Goal: Check status: Check status

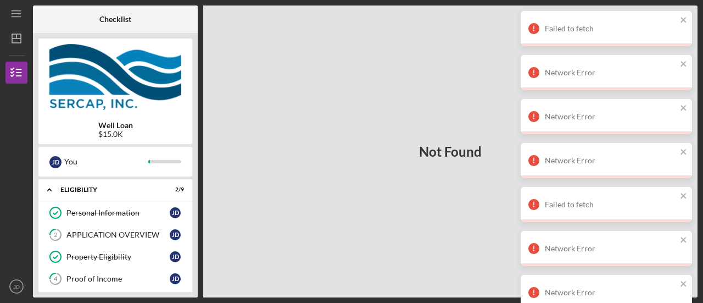
scroll to position [198, 0]
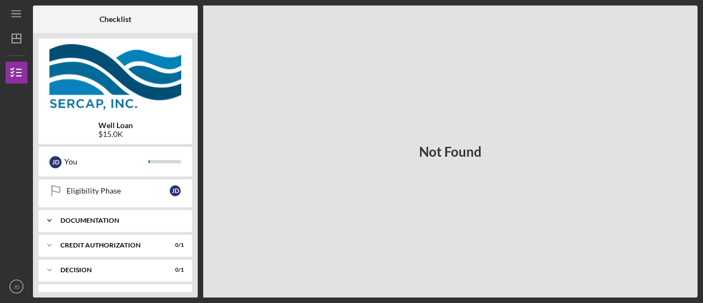
click at [112, 219] on div "Documentation" at bounding box center [119, 220] width 118 height 7
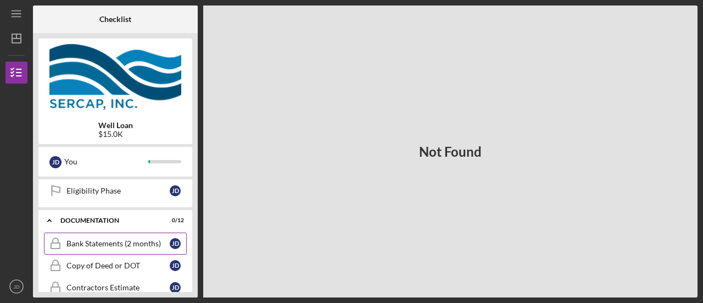
click at [113, 239] on div "Bank Statements (2 months)" at bounding box center [117, 243] width 103 height 9
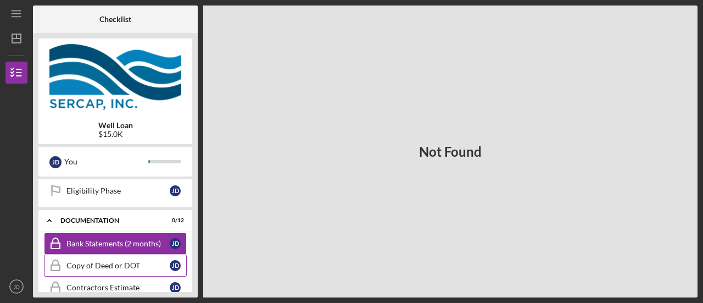
click at [105, 261] on div "Copy of Deed or DOT" at bounding box center [117, 265] width 103 height 9
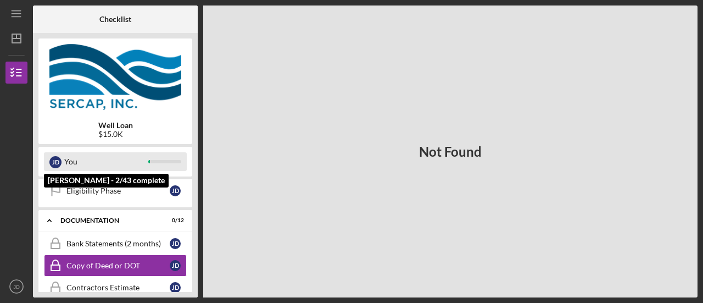
click at [83, 161] on div "You" at bounding box center [106, 161] width 84 height 19
click at [66, 161] on div "You" at bounding box center [106, 161] width 84 height 19
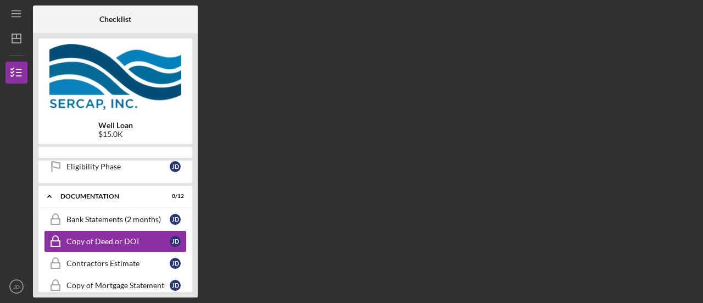
scroll to position [214, 0]
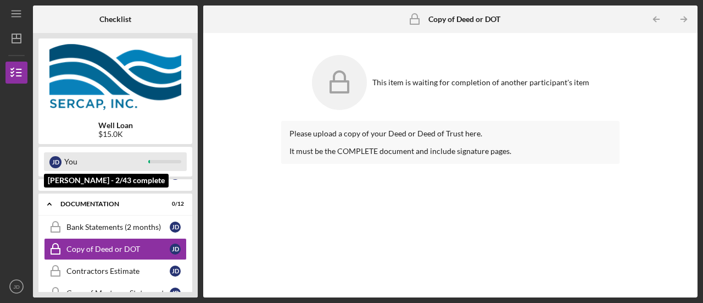
click at [74, 165] on div "You" at bounding box center [106, 161] width 84 height 19
click at [55, 163] on div "[PERSON_NAME]" at bounding box center [55, 162] width 12 height 12
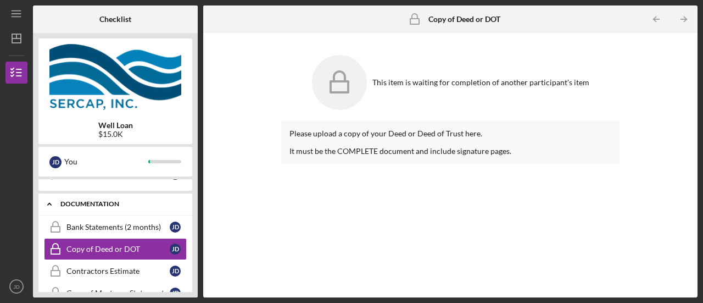
click at [49, 199] on icon "Icon/Expander" at bounding box center [49, 204] width 22 height 22
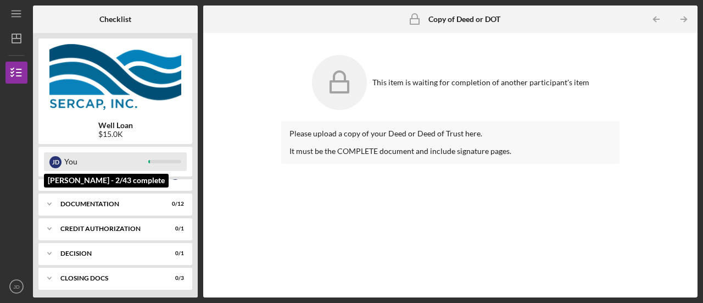
click at [96, 157] on div "You" at bounding box center [106, 161] width 84 height 19
click at [72, 159] on div "You" at bounding box center [106, 161] width 84 height 19
click at [183, 162] on div "[PERSON_NAME] You" at bounding box center [115, 161] width 143 height 19
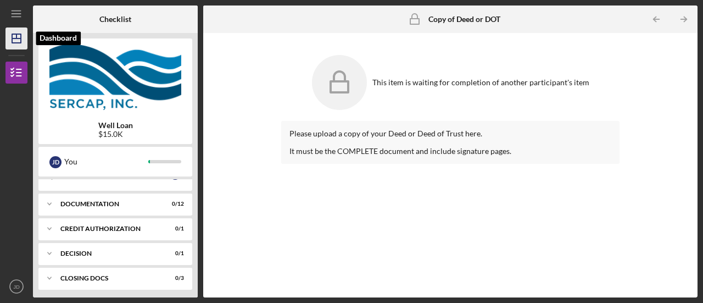
click at [18, 40] on icon "Icon/Dashboard" at bounding box center [16, 38] width 27 height 27
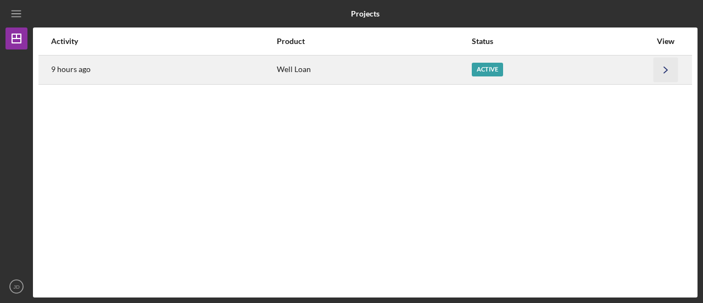
click at [675, 69] on icon "Icon/Navigate" at bounding box center [665, 69] width 25 height 25
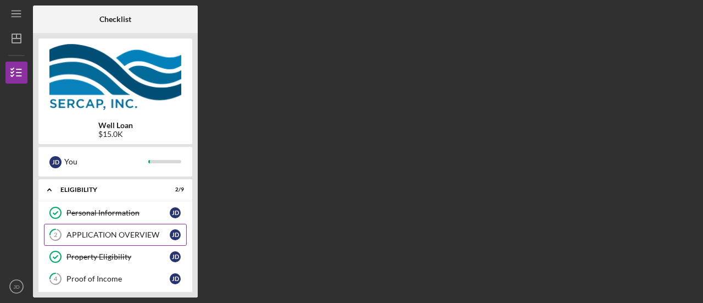
click at [107, 230] on div "APPLICATION OVERVIEW" at bounding box center [117, 234] width 103 height 9
